Goal: Transaction & Acquisition: Purchase product/service

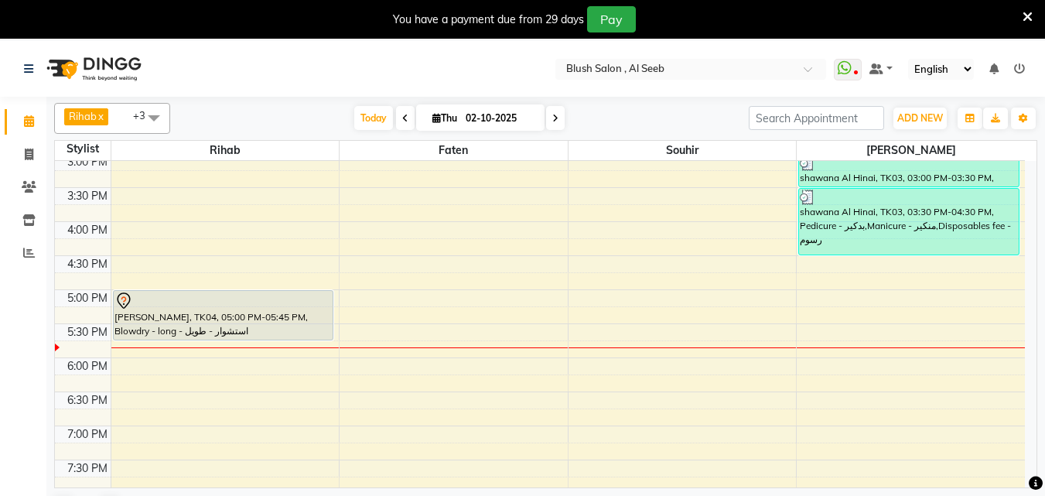
click at [183, 323] on div "[PERSON_NAME], TK04, 05:00 PM-05:45 PM, Blowdry - long - استشوار - طويل" at bounding box center [223, 315] width 219 height 49
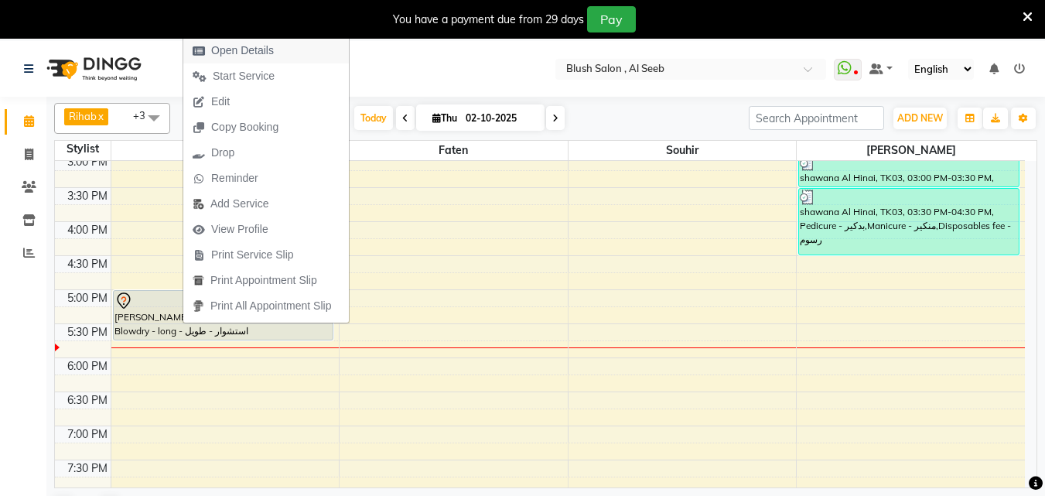
click at [248, 54] on span "Open Details" at bounding box center [242, 51] width 63 height 16
select select "7"
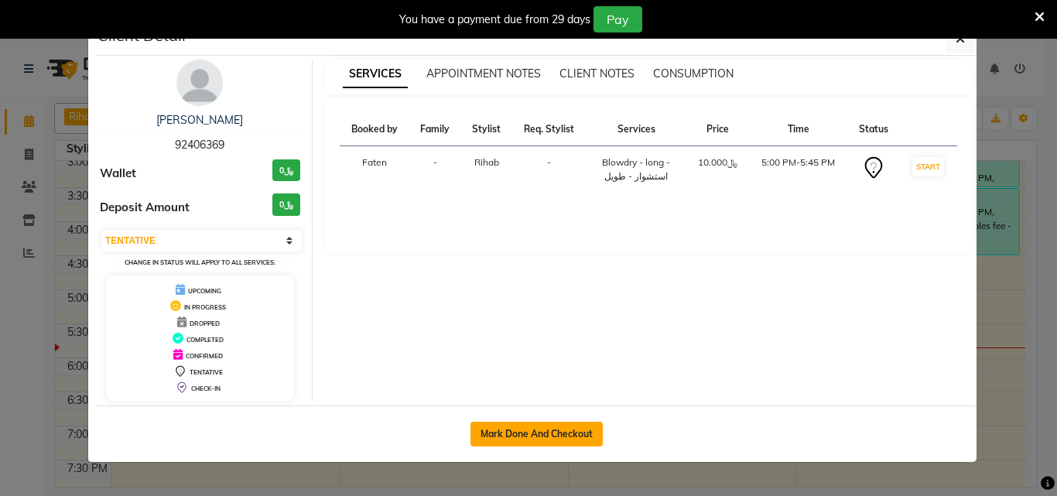
click at [493, 445] on button "Mark Done And Checkout" at bounding box center [536, 434] width 132 height 25
select select "service"
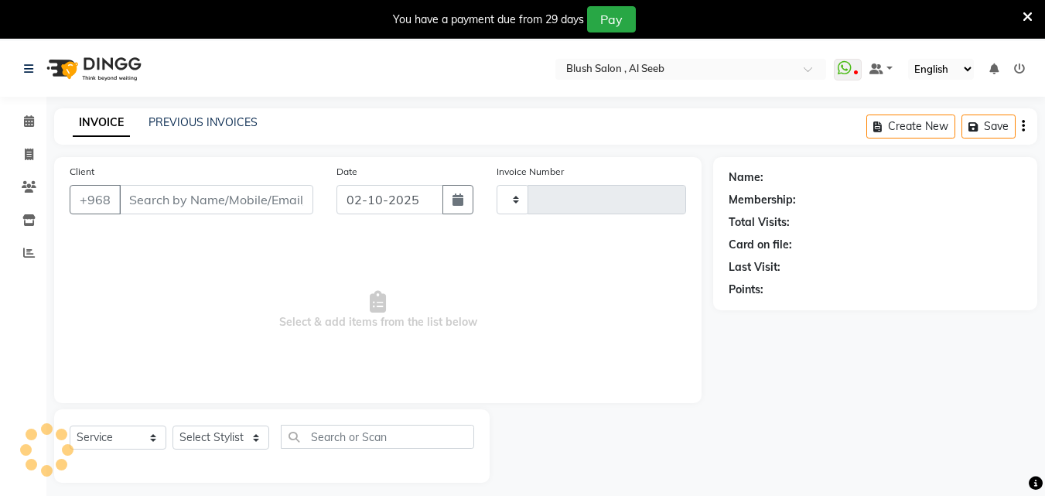
type input "0972"
select select "5589"
type input "92****69"
select select "38037"
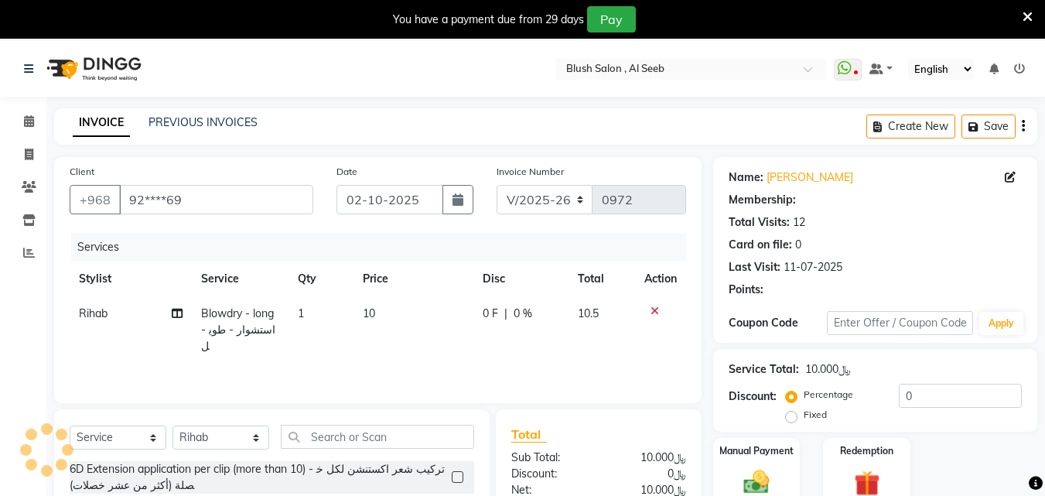
scroll to position [155, 0]
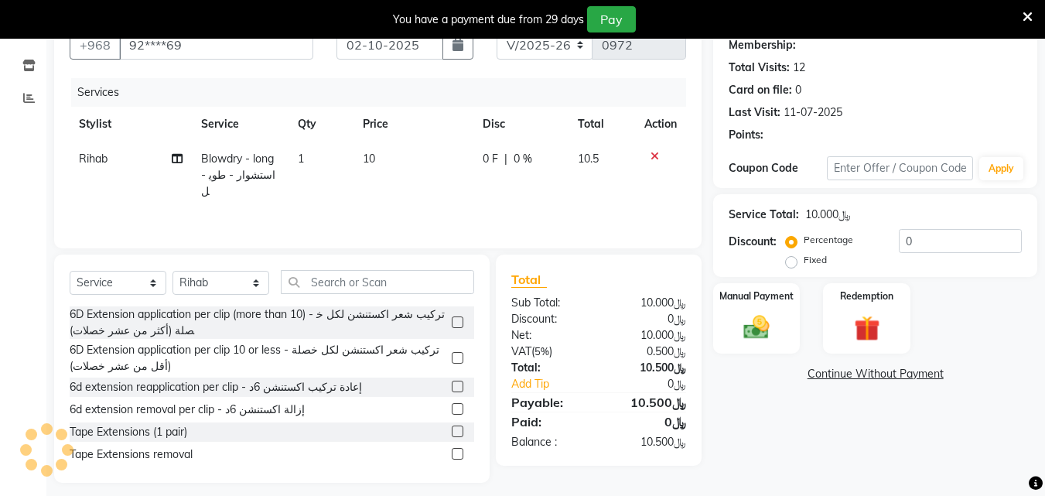
select select "1: Object"
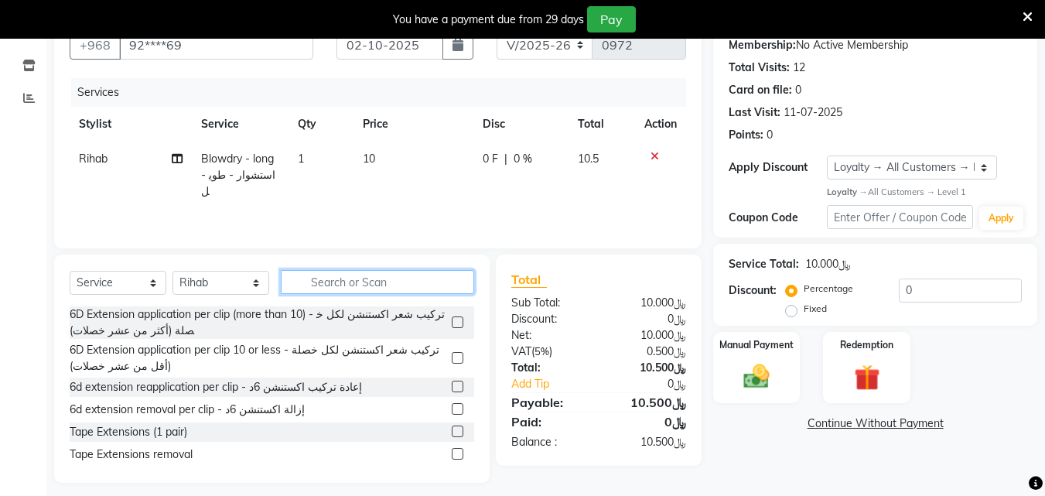
click at [427, 286] on input "text" at bounding box center [377, 282] width 193 height 24
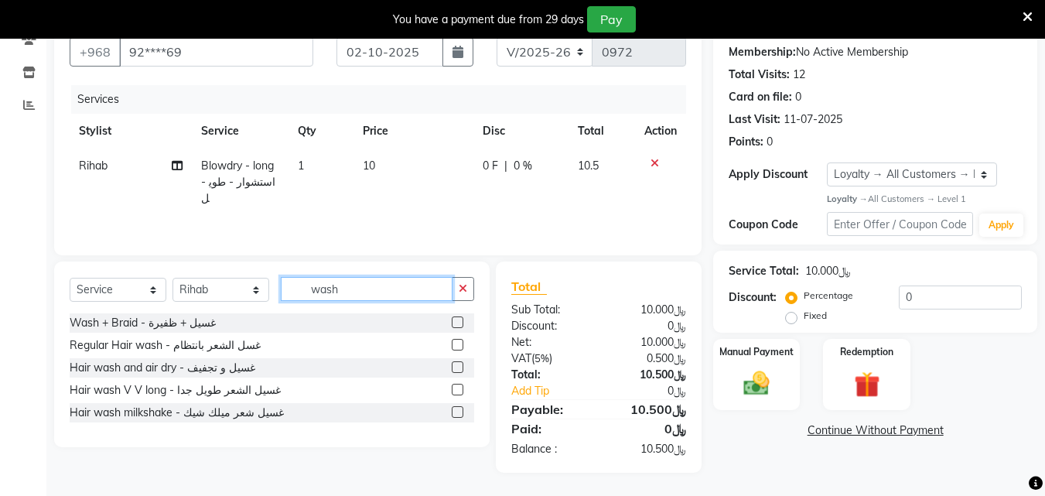
type input "wash"
click at [460, 418] on label at bounding box center [458, 412] width 12 height 12
click at [460, 418] on input "checkbox" at bounding box center [457, 413] width 10 height 10
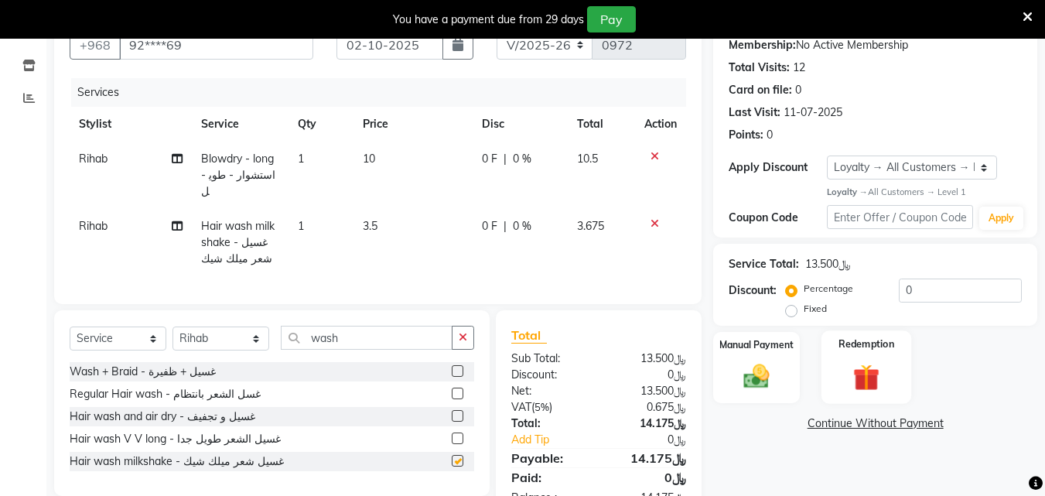
checkbox input "false"
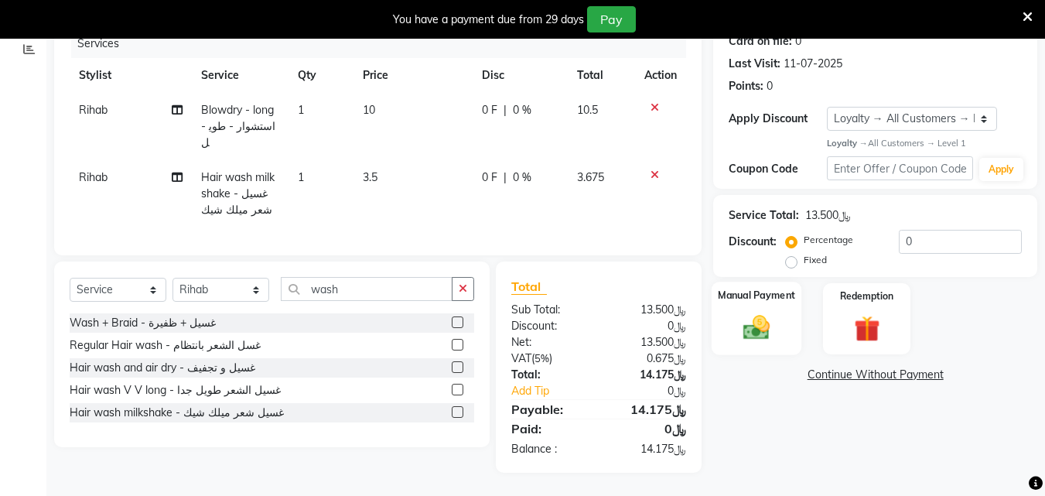
click at [783, 337] on div "Manual Payment" at bounding box center [757, 319] width 91 height 74
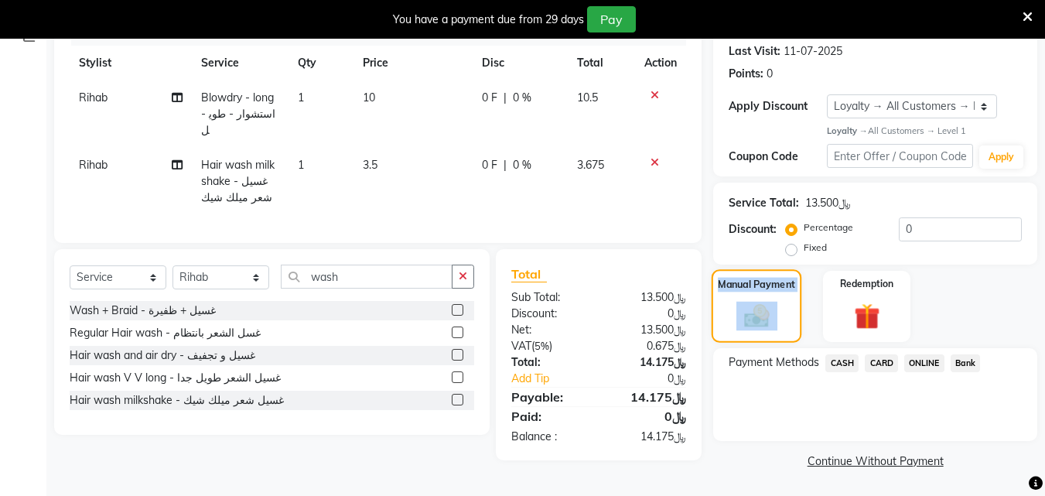
click at [778, 343] on div "Manual Payment" at bounding box center [757, 306] width 91 height 74
click at [885, 372] on span "CARD" at bounding box center [881, 363] width 33 height 18
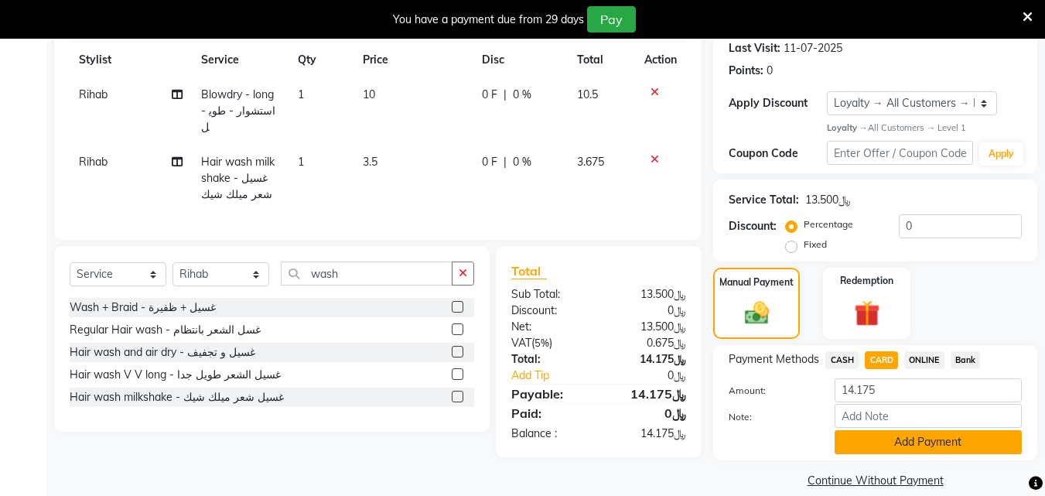
click at [893, 454] on button "Add Payment" at bounding box center [928, 442] width 187 height 24
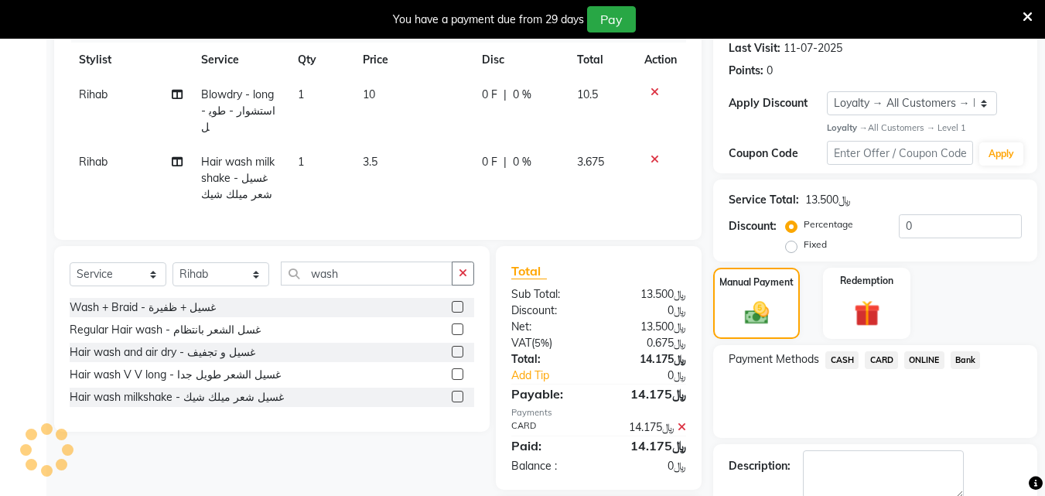
scroll to position [346, 0]
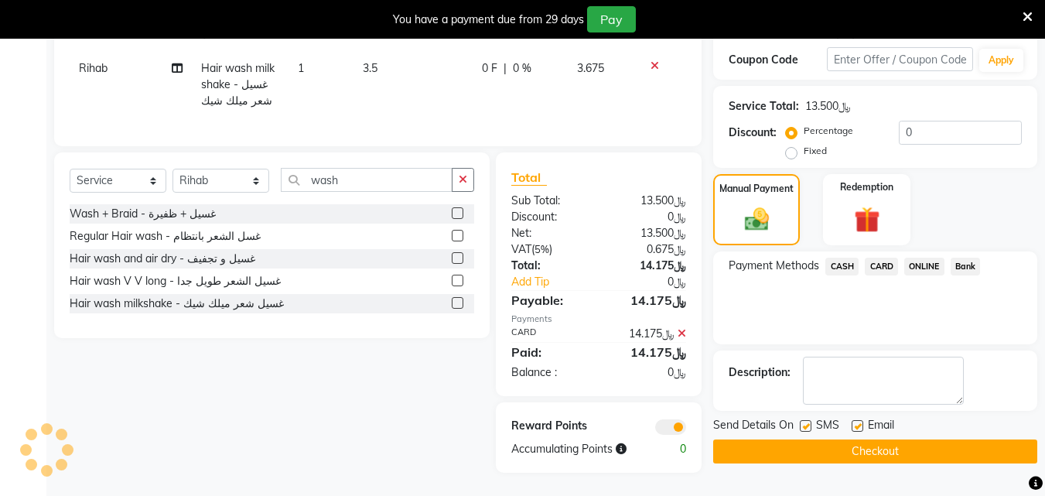
click at [867, 440] on button "Checkout" at bounding box center [875, 452] width 324 height 24
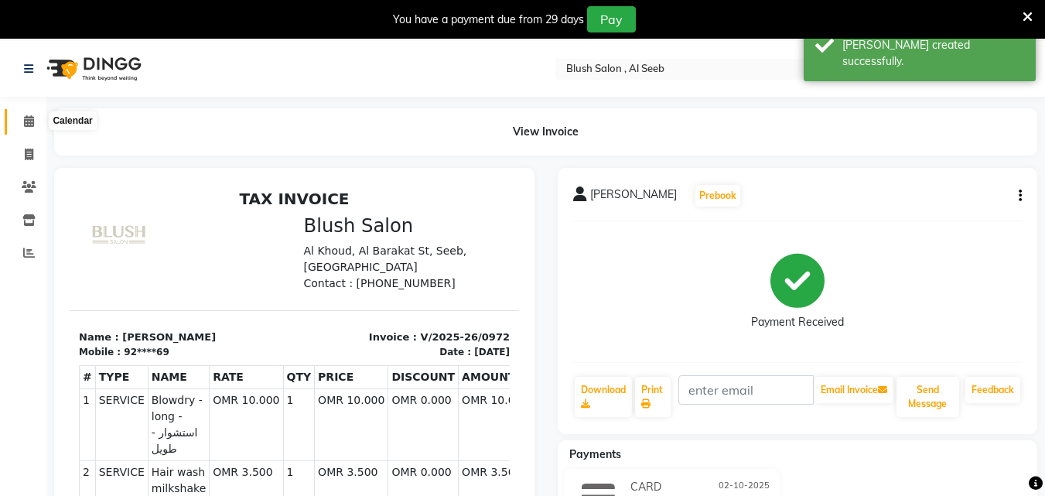
click at [26, 121] on icon at bounding box center [29, 121] width 10 height 12
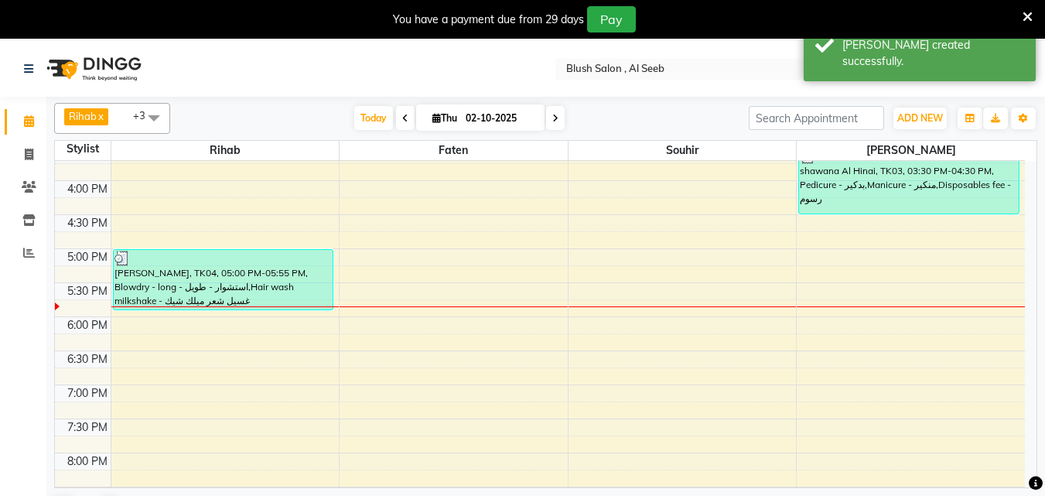
scroll to position [1106, 0]
